Goal: Transaction & Acquisition: Purchase product/service

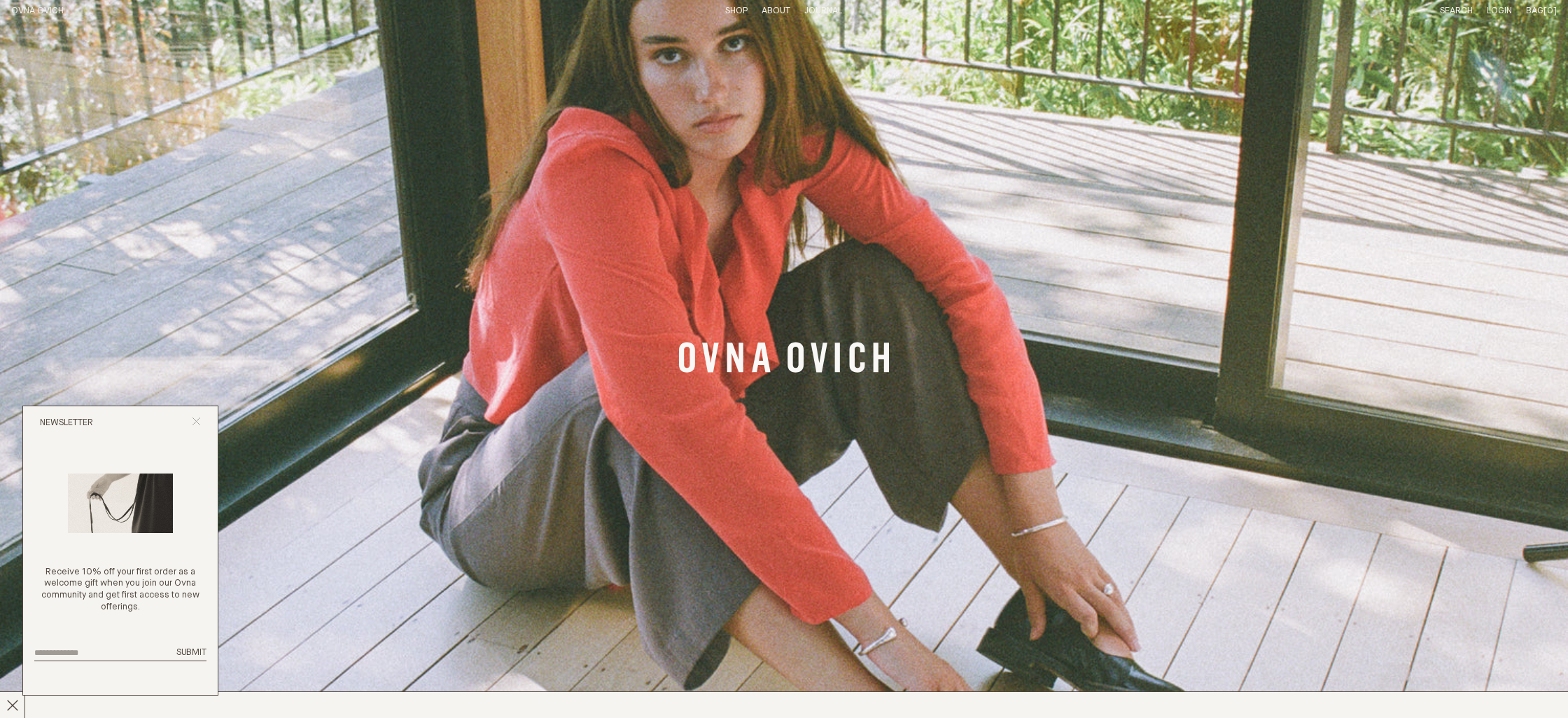
click at [194, 418] on icon "Close popup" at bounding box center [196, 421] width 9 height 9
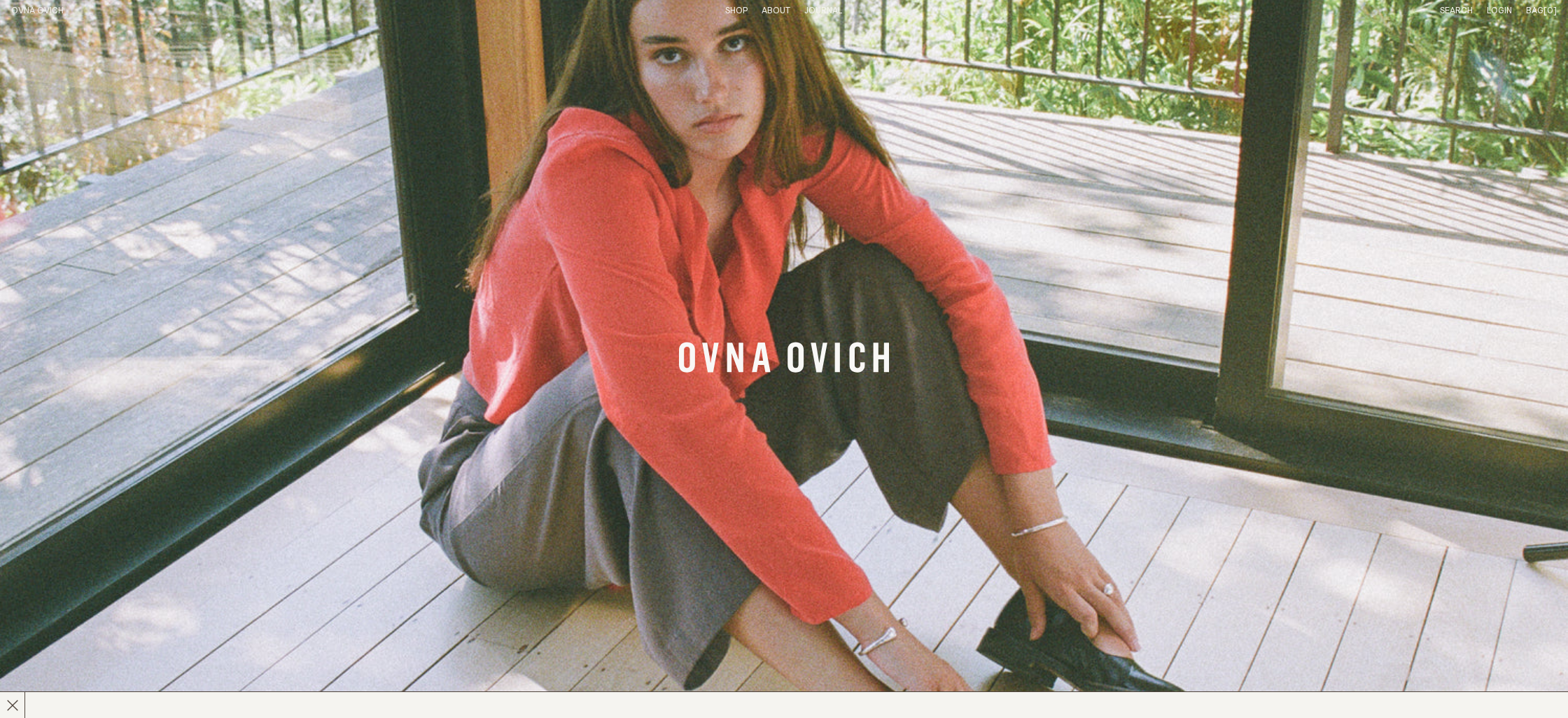
click at [735, 4] on header "OVNA OVICH Menu T:$0.00 Shop About Story Materials Practices Journal Search Log…" at bounding box center [784, 11] width 1568 height 22
click at [737, 13] on link "Shop" at bounding box center [736, 11] width 22 height 9
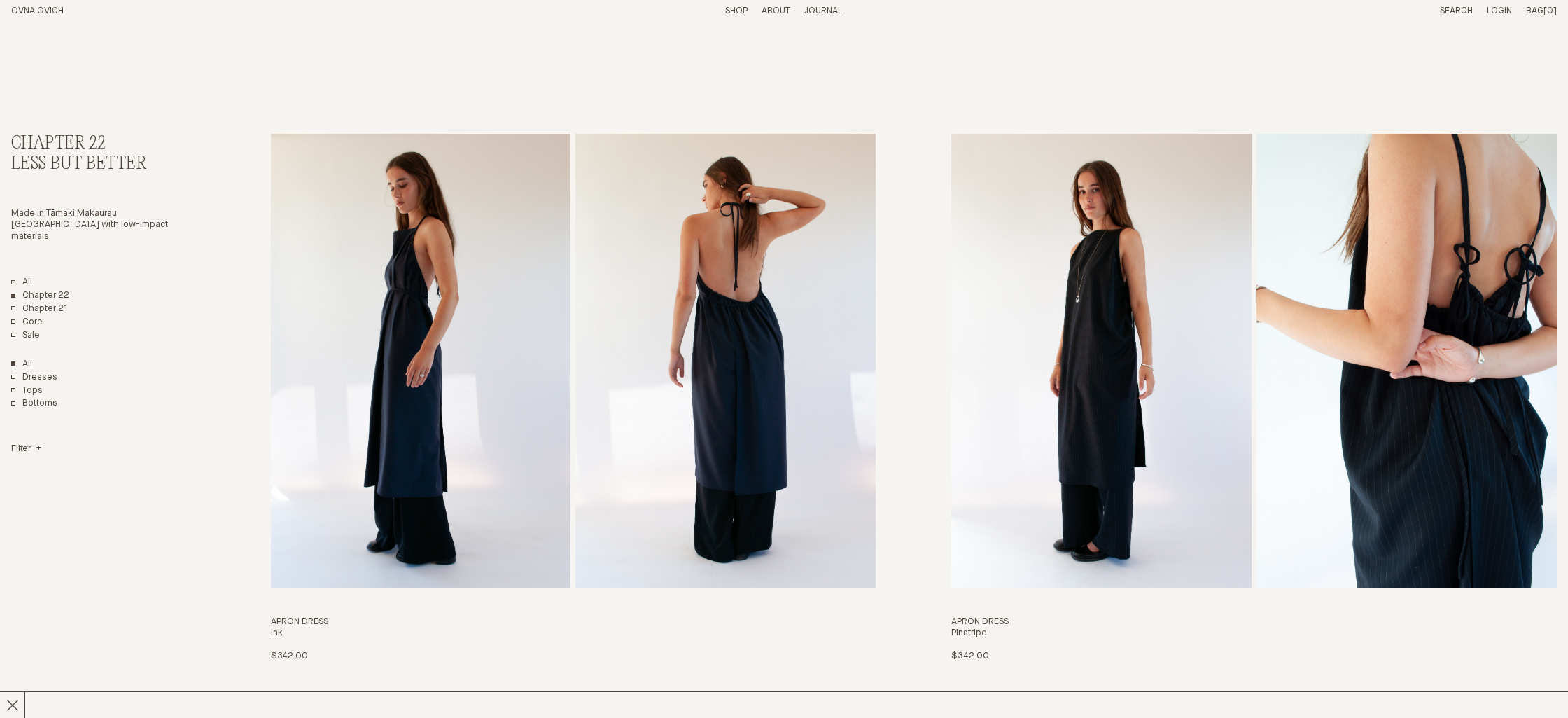
scroll to position [7, 0]
click at [12, 397] on link "Bottoms" at bounding box center [35, 403] width 46 height 12
